Goal: Information Seeking & Learning: Find specific fact

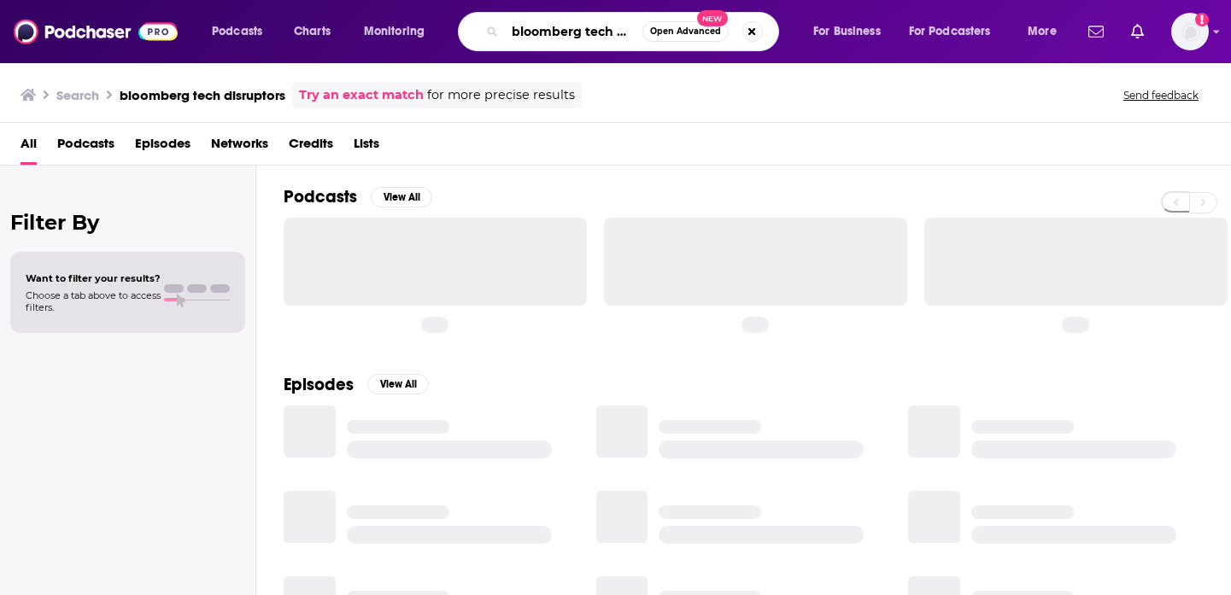
click at [542, 27] on input "bloomberg tech disruptors" at bounding box center [574, 31] width 138 height 27
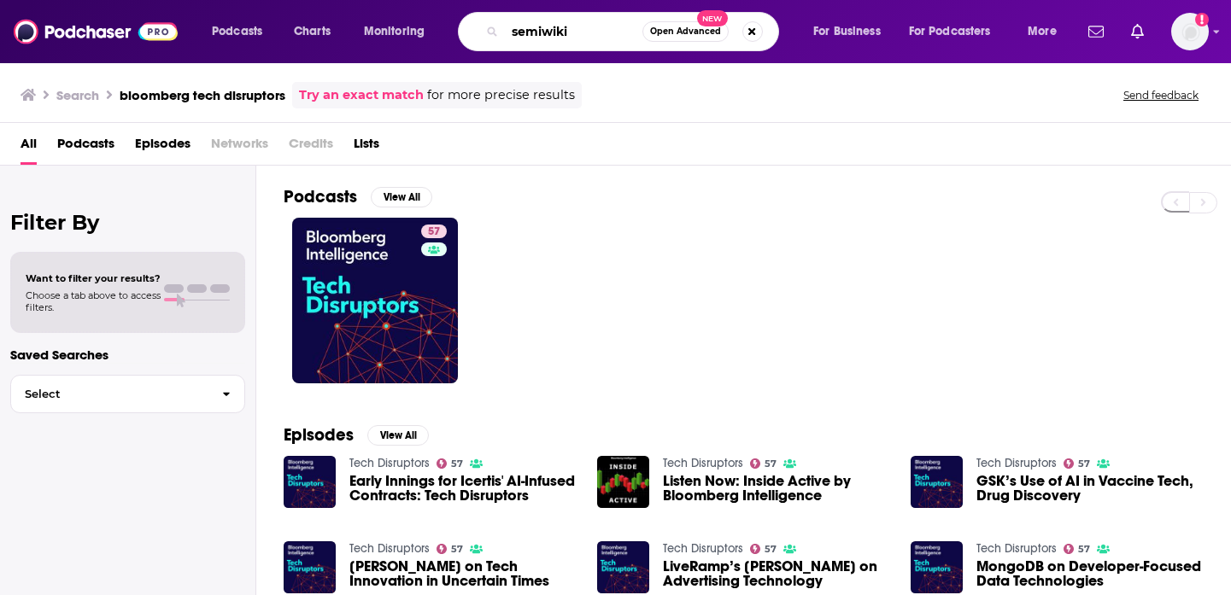
type input "semiwiki"
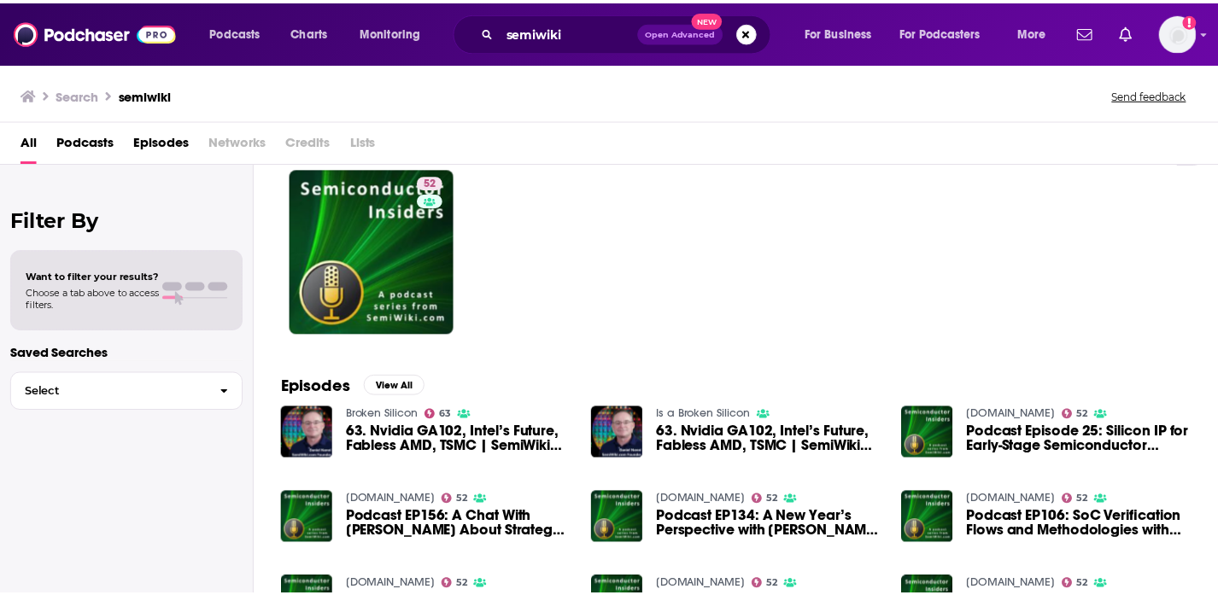
scroll to position [50, 0]
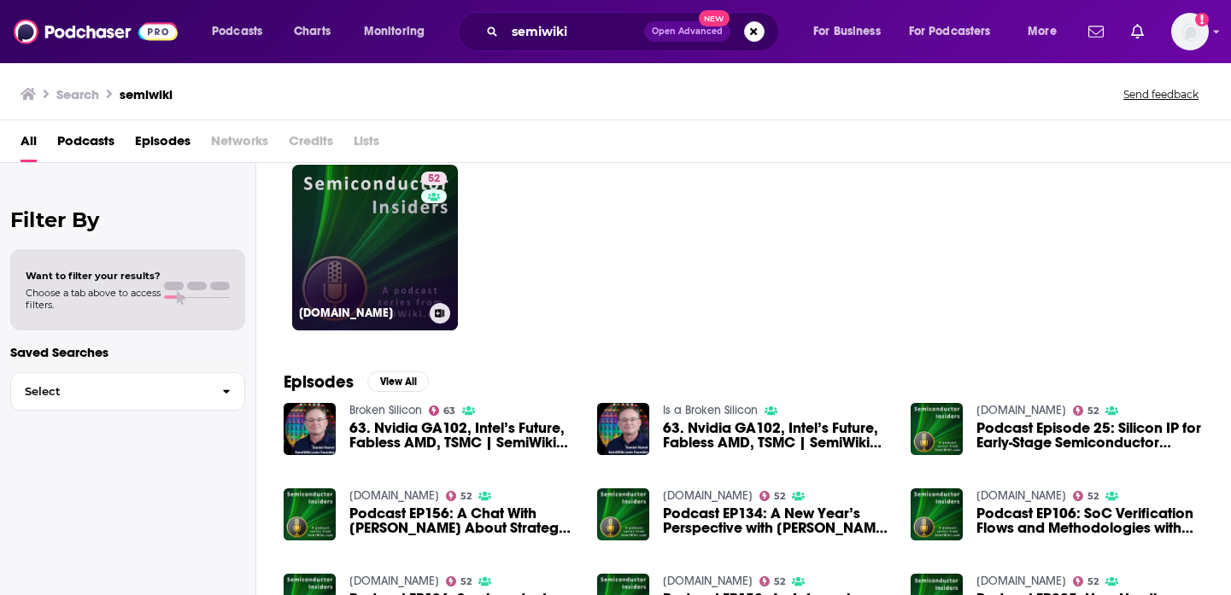
click at [381, 222] on link "52 [DOMAIN_NAME]" at bounding box center [375, 248] width 166 height 166
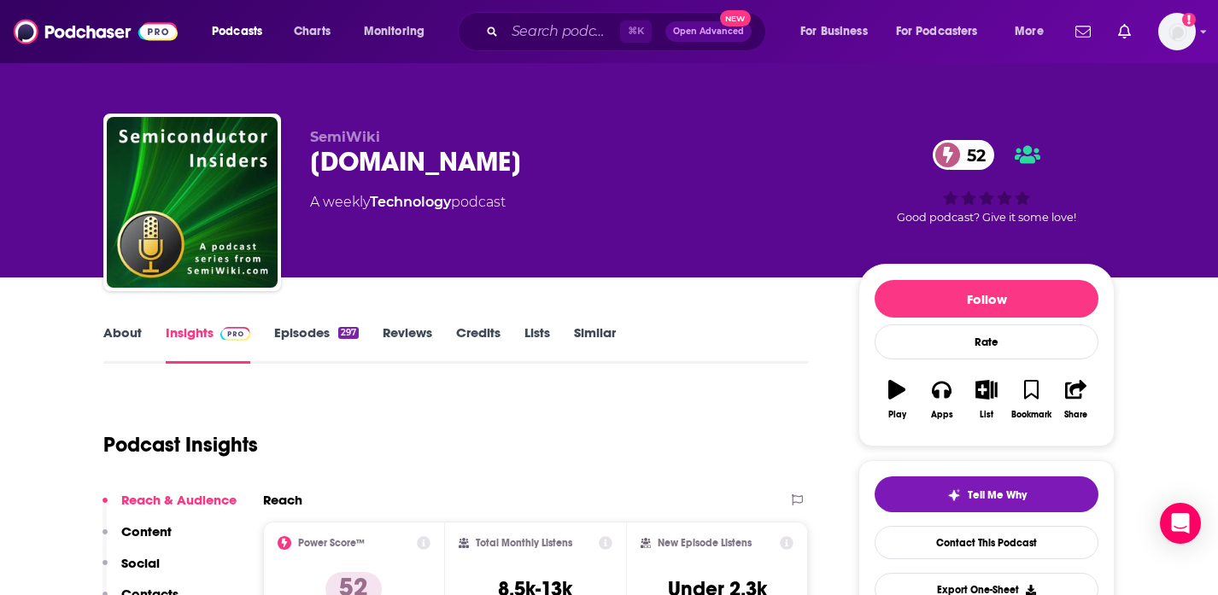
scroll to position [339, 0]
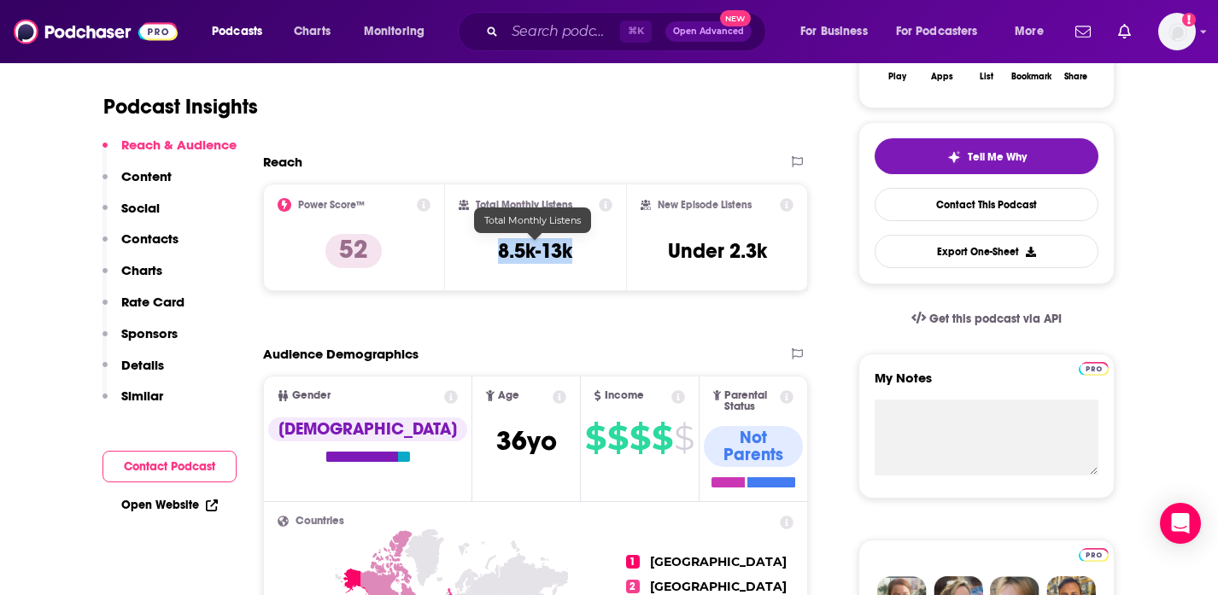
drag, startPoint x: 571, startPoint y: 249, endPoint x: 496, endPoint y: 252, distance: 75.3
click at [496, 252] on div "Total Monthly Listens 8.5k-13k" at bounding box center [536, 237] width 155 height 79
copy h3 "8.5k-13k"
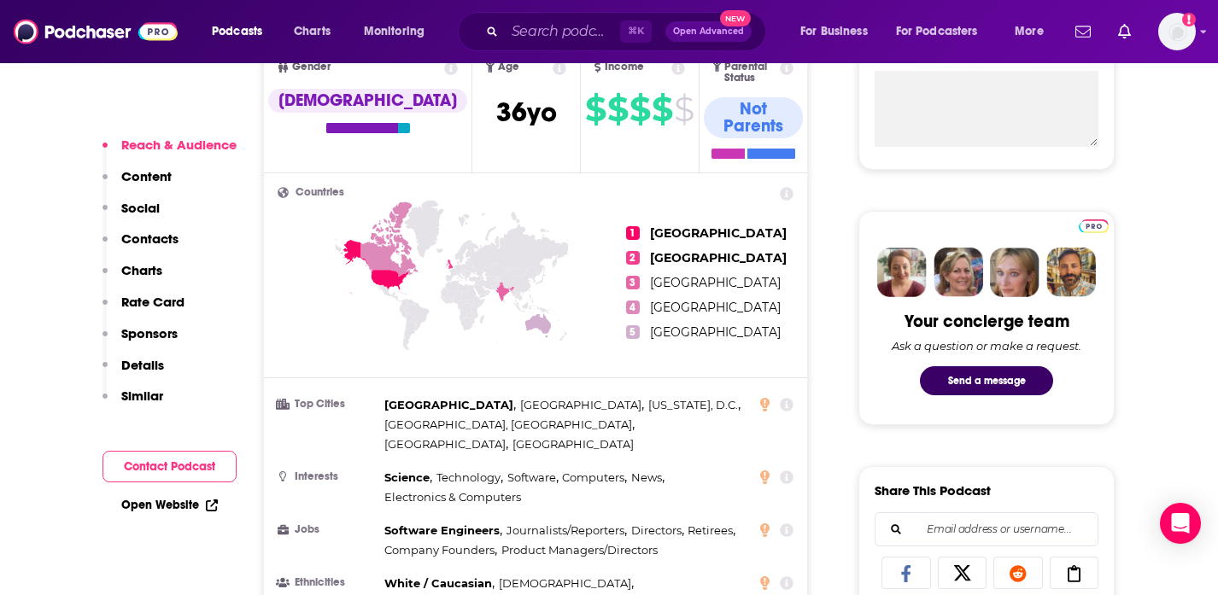
scroll to position [522, 0]
